Goal: Information Seeking & Learning: Learn about a topic

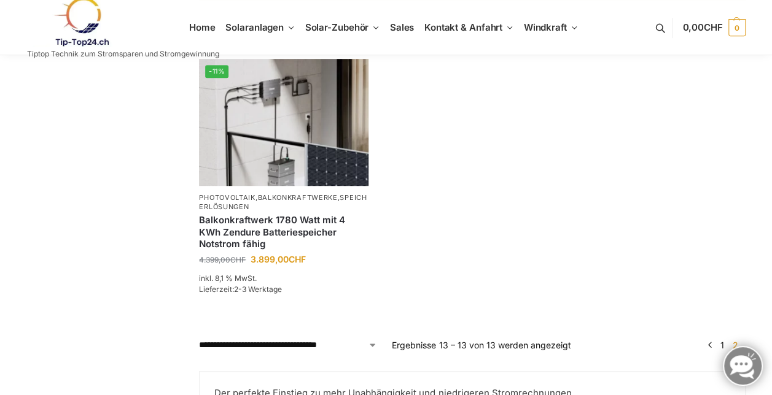
scroll to position [253, 0]
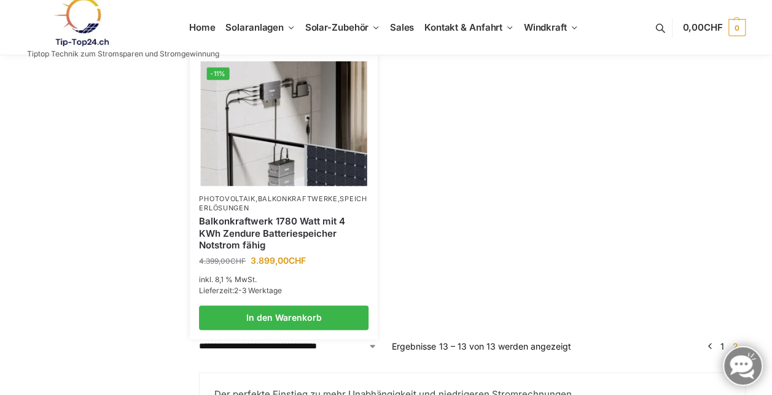
click at [301, 252] on link "Balkonkraftwerk 1780 Watt mit 4 KWh Zendure Batteriespeicher Notstrom fähig" at bounding box center [283, 233] width 169 height 36
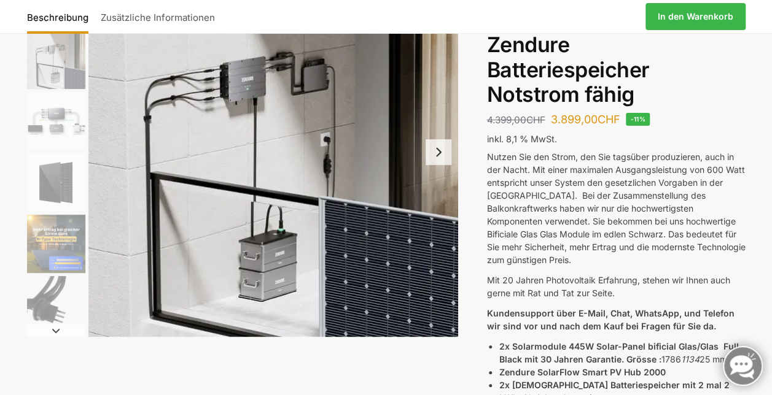
scroll to position [119, 0]
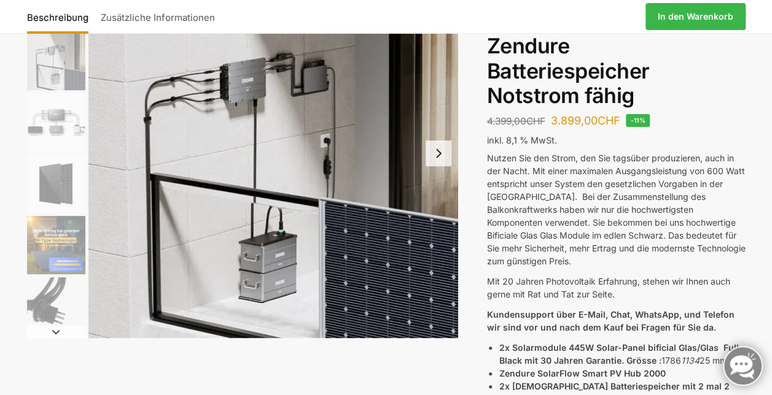
click at [52, 122] on img "3 / 11" at bounding box center [56, 122] width 58 height 58
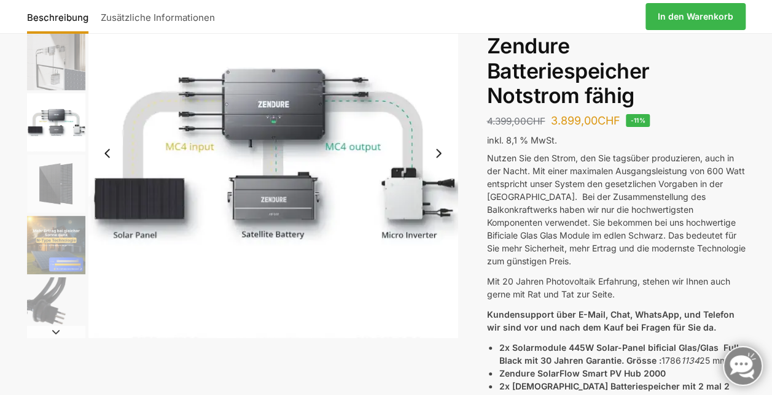
click at [64, 79] on img "2 / 11" at bounding box center [56, 61] width 58 height 58
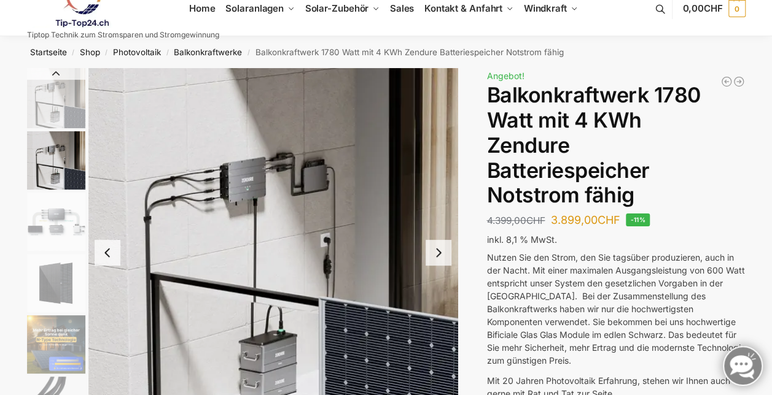
scroll to position [0, 0]
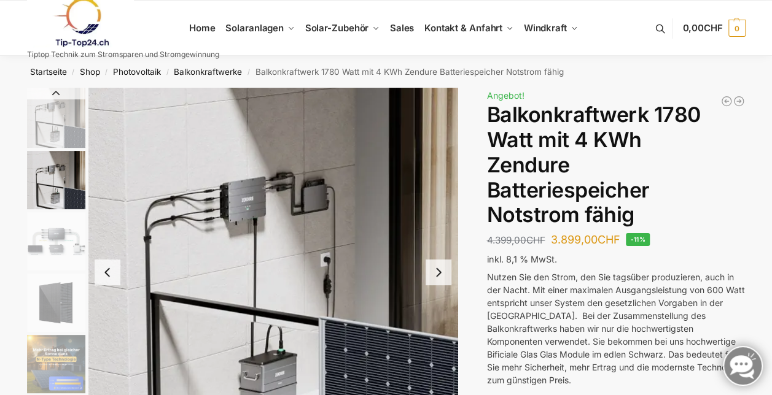
click at [428, 271] on button "Next slide" at bounding box center [438, 273] width 26 height 26
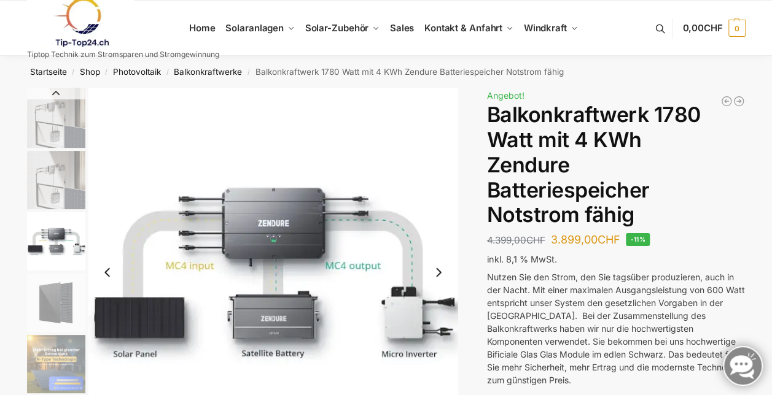
click at [435, 275] on button "Next slide" at bounding box center [438, 273] width 26 height 26
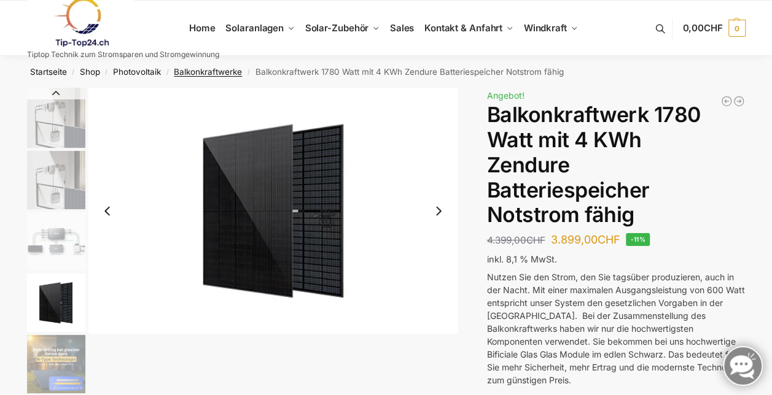
click at [213, 74] on link "Balkonkraftwerke" at bounding box center [208, 72] width 68 height 10
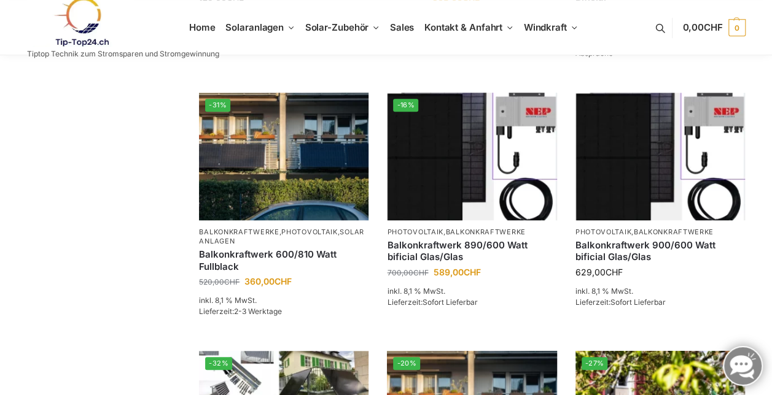
scroll to position [371, 0]
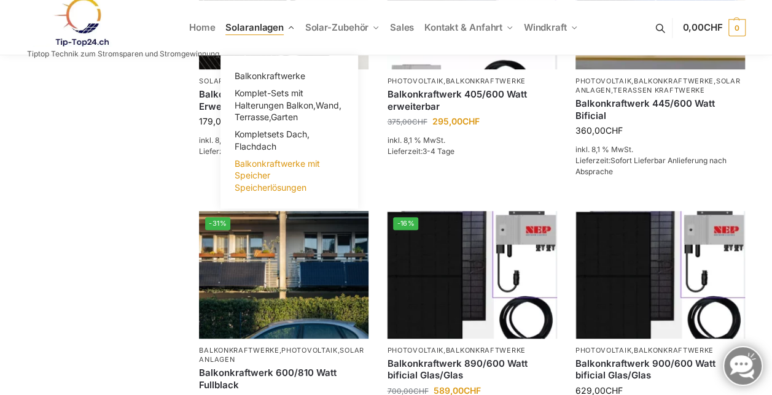
click at [287, 182] on link "Balkonkraftwerke mit Speicher Speicherlösungen" at bounding box center [289, 175] width 123 height 41
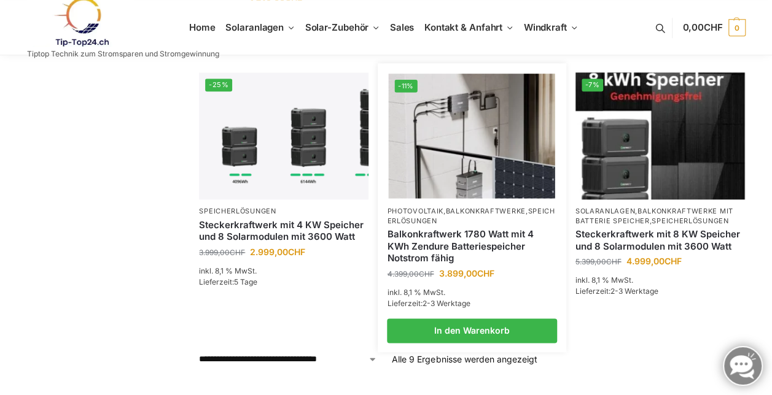
scroll to position [650, 0]
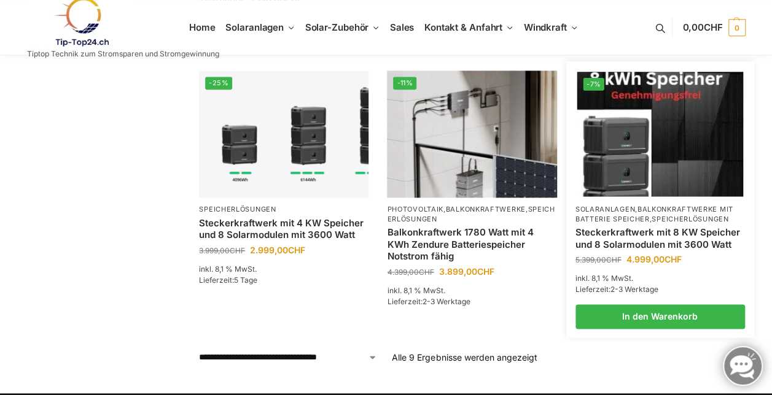
click at [643, 241] on div "Steckerkraftwerk mit 8 KW Speicher und 8 Solarmodulen mit 3600 Watt" at bounding box center [659, 238] width 169 height 29
click at [673, 231] on link "Steckerkraftwerk mit 8 KW Speicher und 8 Solarmodulen mit 3600 Watt" at bounding box center [659, 239] width 169 height 24
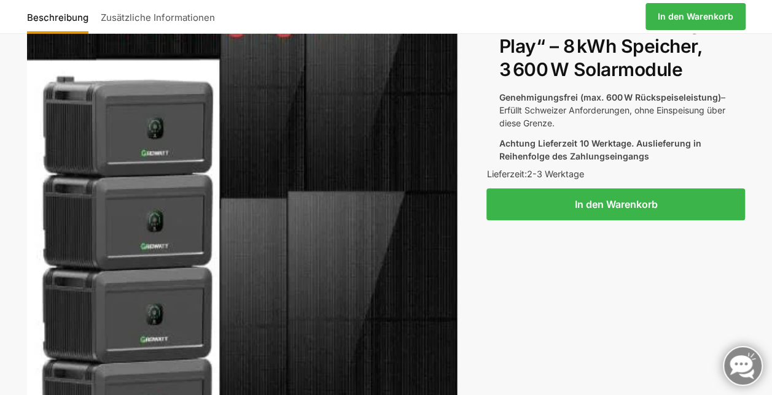
scroll to position [194, 0]
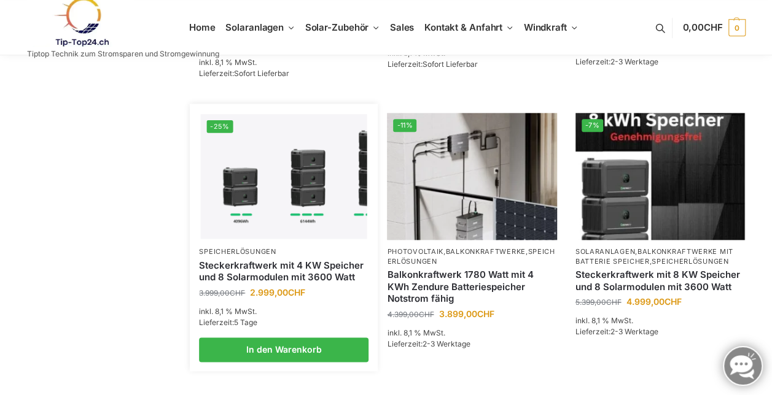
click at [296, 267] on link "Steckerkraftwerk mit 4 KW Speicher und 8 Solarmodulen mit 3600 Watt" at bounding box center [283, 272] width 169 height 24
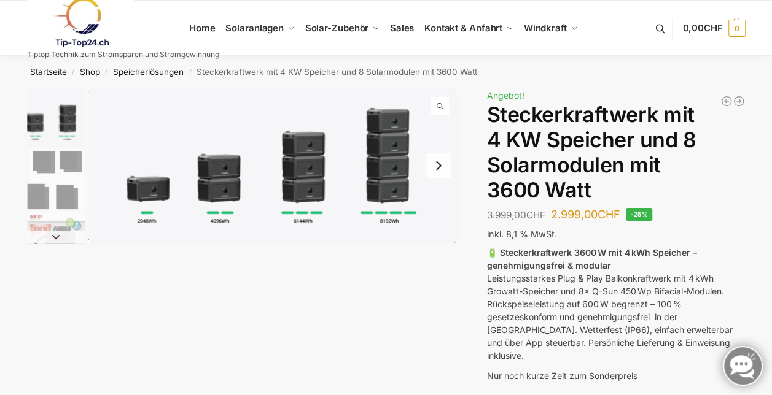
click at [47, 171] on img "2 / 9" at bounding box center [56, 180] width 58 height 58
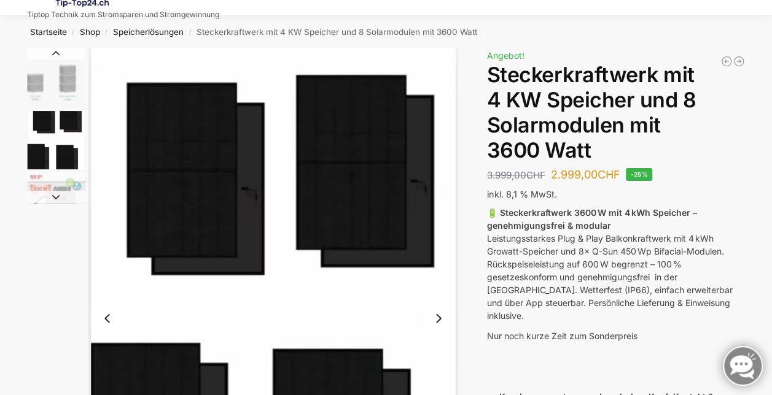
scroll to position [53, 0]
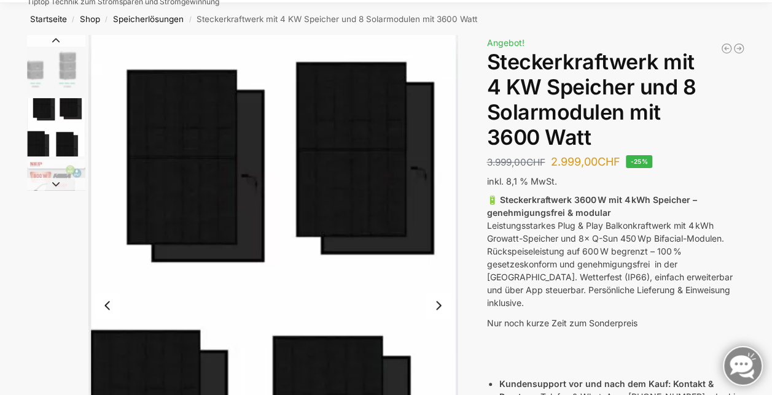
click at [56, 183] on button "Next slide" at bounding box center [56, 184] width 58 height 12
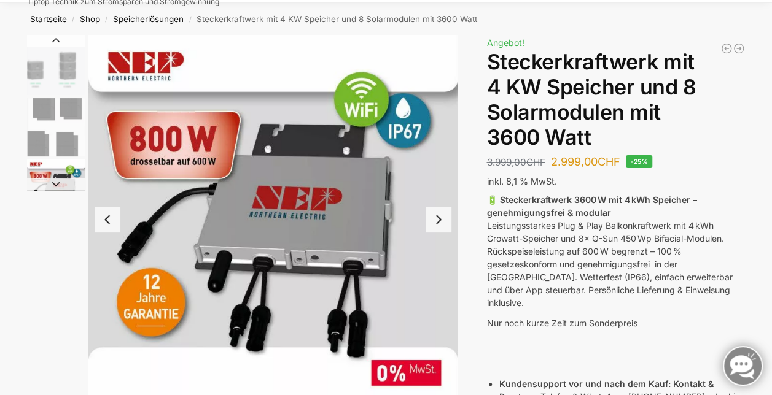
click at [436, 220] on button "Next slide" at bounding box center [438, 220] width 26 height 26
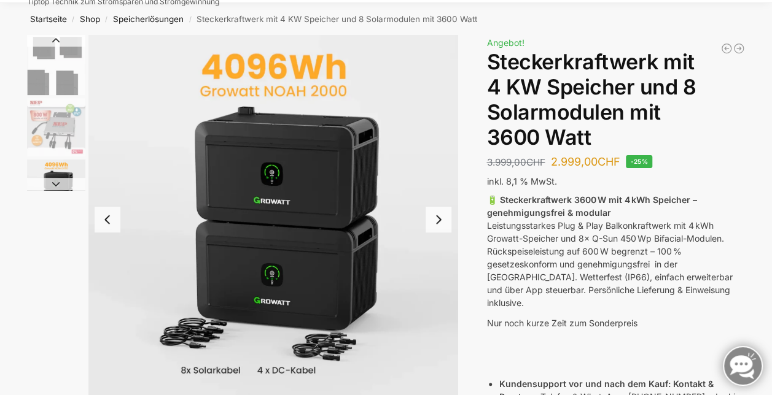
click at [436, 220] on button "Next slide" at bounding box center [438, 220] width 26 height 26
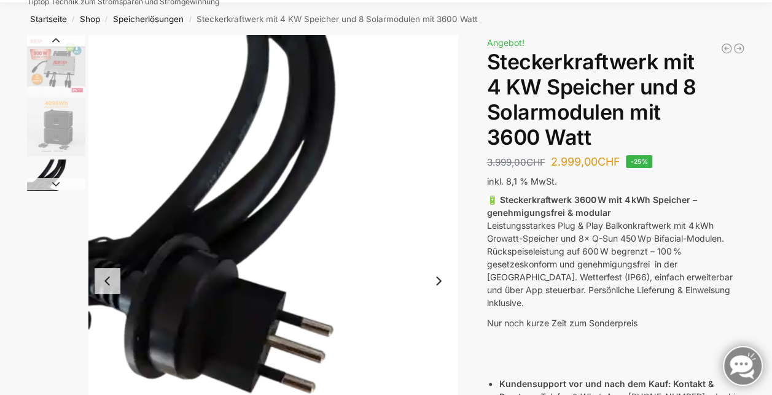
click at [436, 220] on img "5 / 9" at bounding box center [273, 281] width 370 height 492
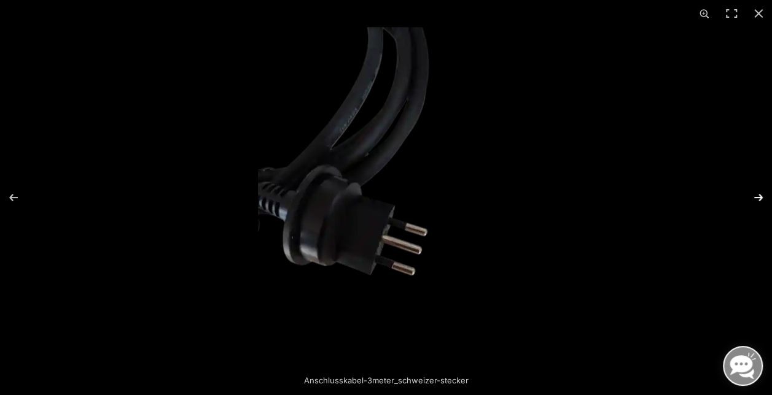
click at [760, 195] on button "Next (arrow right)" at bounding box center [750, 197] width 43 height 61
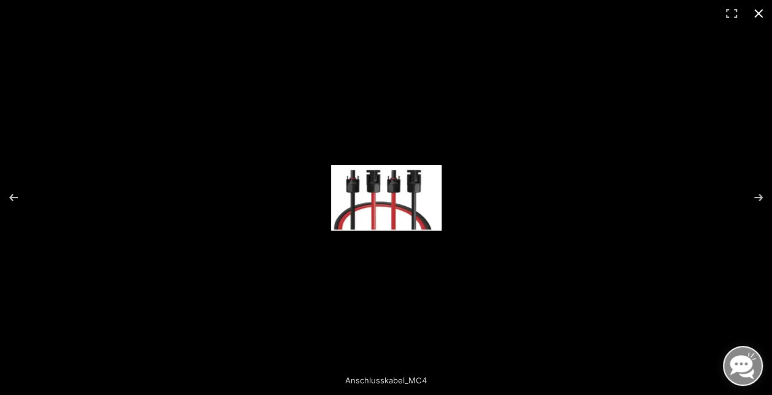
click at [759, 16] on button "Close (Esc)" at bounding box center [758, 13] width 27 height 27
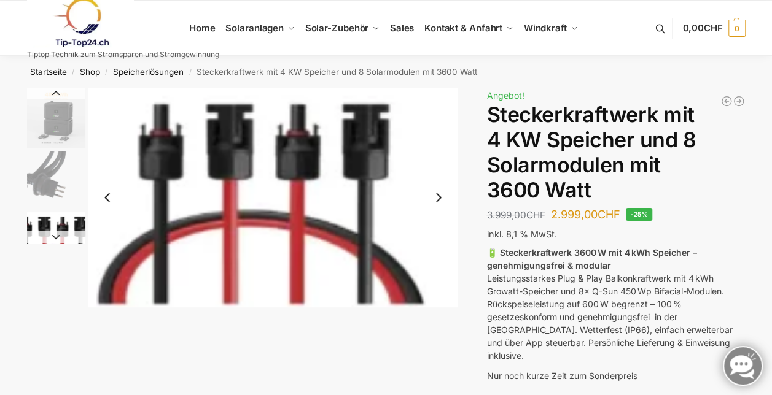
click at [435, 189] on button "Next slide" at bounding box center [438, 198] width 26 height 26
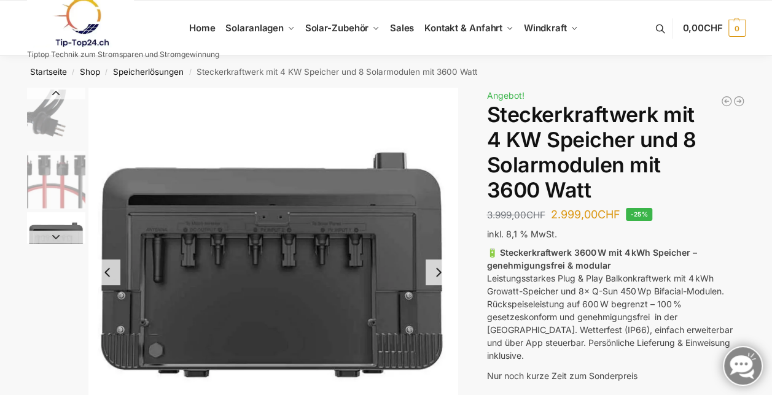
click at [438, 275] on button "Next slide" at bounding box center [438, 273] width 26 height 26
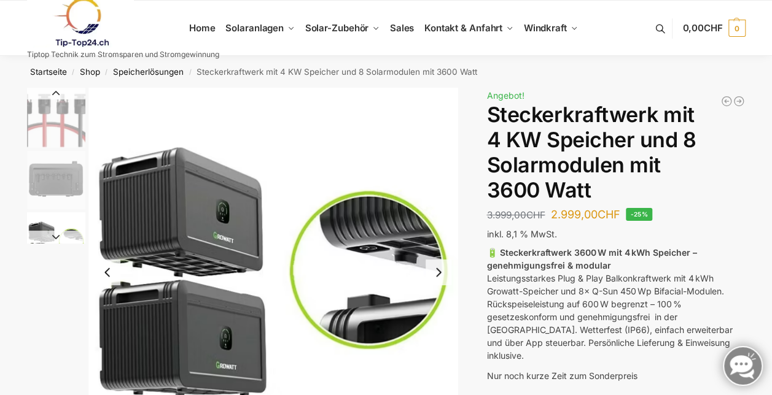
click at [438, 275] on button "Next slide" at bounding box center [438, 273] width 26 height 26
